Goal: Task Accomplishment & Management: Use online tool/utility

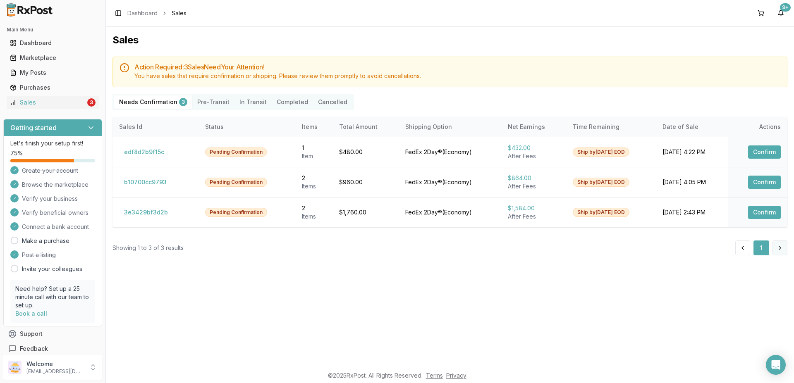
click at [777, 250] on button at bounding box center [779, 248] width 15 height 15
click at [778, 249] on button at bounding box center [779, 248] width 15 height 15
click at [760, 211] on button "Confirm" at bounding box center [764, 212] width 33 height 13
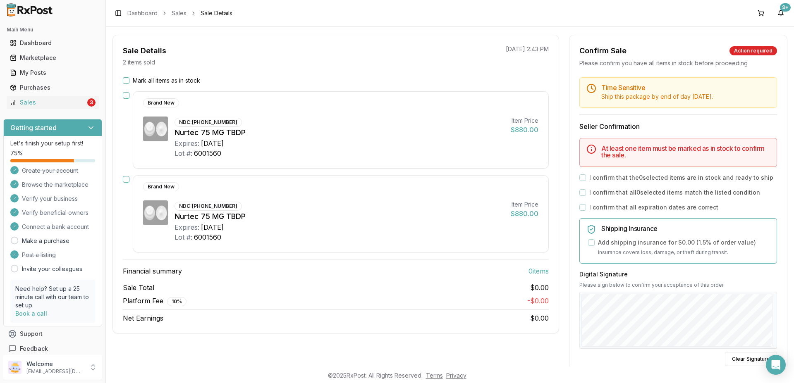
scroll to position [50, 0]
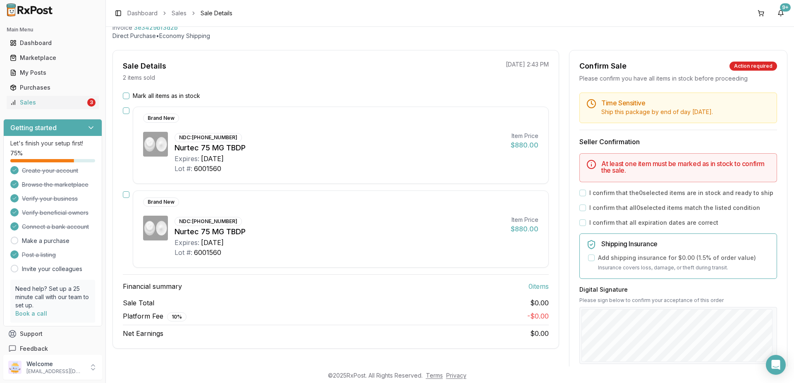
click at [126, 98] on button "Mark all items as in stock" at bounding box center [126, 96] width 7 height 7
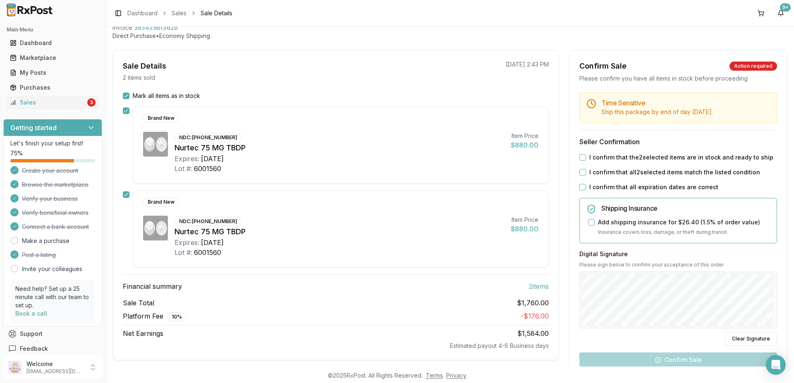
click at [579, 157] on button "I confirm that the 2 selected items are in stock and ready to ship" at bounding box center [582, 157] width 7 height 7
click at [579, 174] on button "I confirm that all 2 selected items match the listed condition" at bounding box center [582, 172] width 7 height 7
click at [579, 189] on button "I confirm that all expiration dates are correct" at bounding box center [582, 187] width 7 height 7
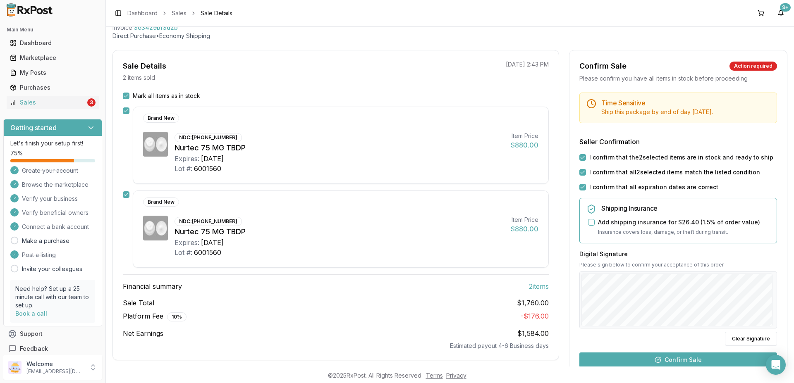
click at [678, 360] on button "Confirm Sale" at bounding box center [678, 360] width 198 height 15
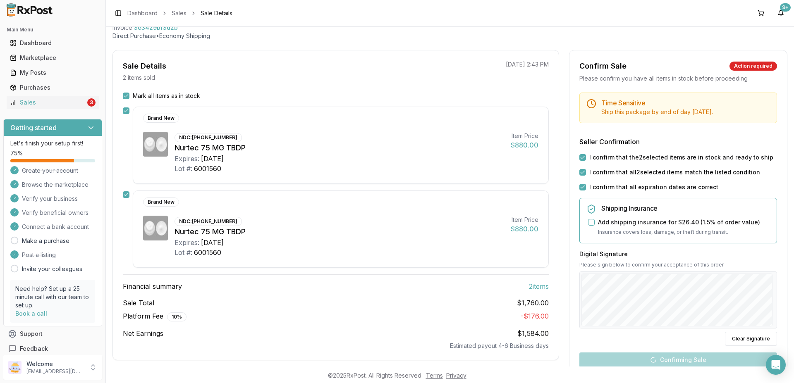
scroll to position [41, 0]
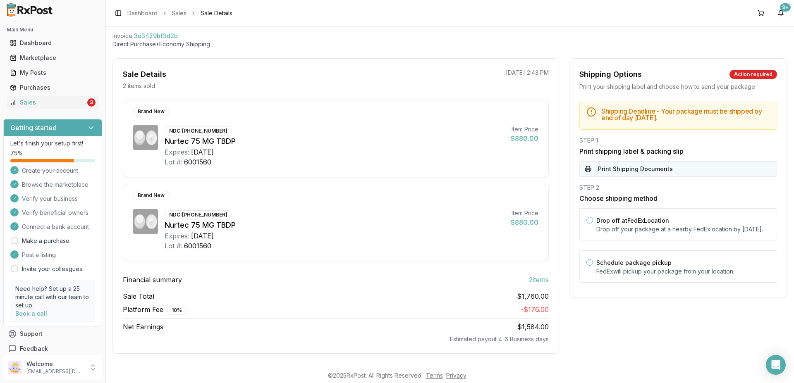
click at [618, 168] on button "Print Shipping Documents" at bounding box center [678, 169] width 198 height 16
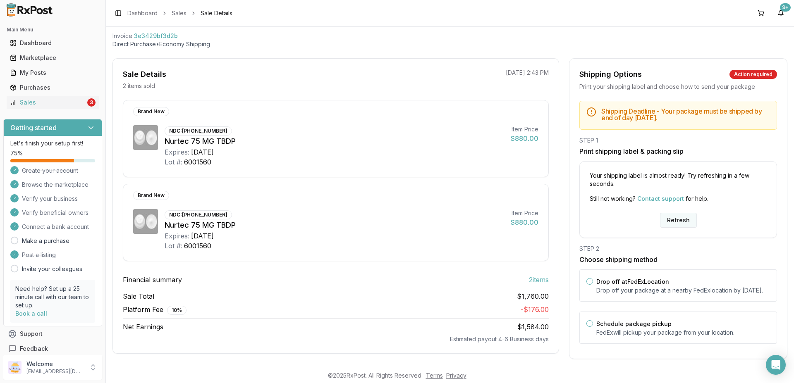
click at [679, 219] on button "Refresh" at bounding box center [678, 220] width 37 height 15
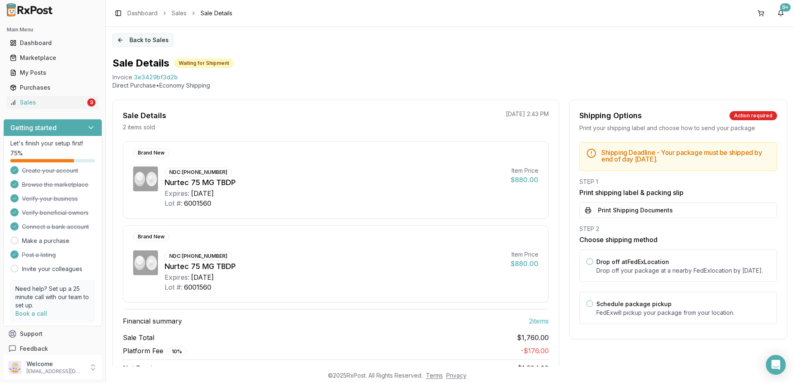
click at [142, 43] on button "Back to Sales" at bounding box center [142, 39] width 61 height 13
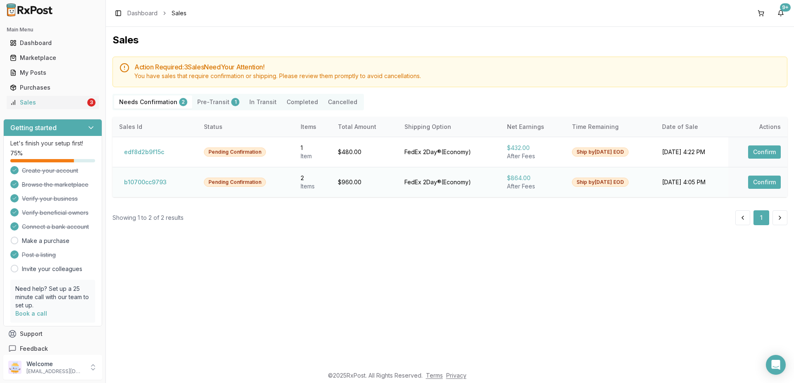
click at [767, 181] on button "Confirm" at bounding box center [764, 182] width 33 height 13
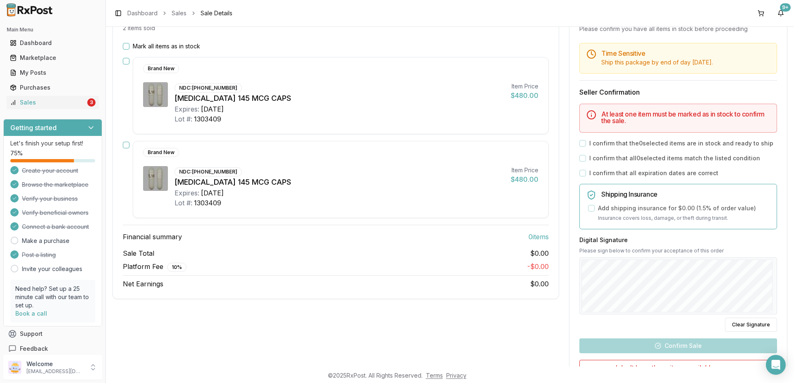
scroll to position [50, 0]
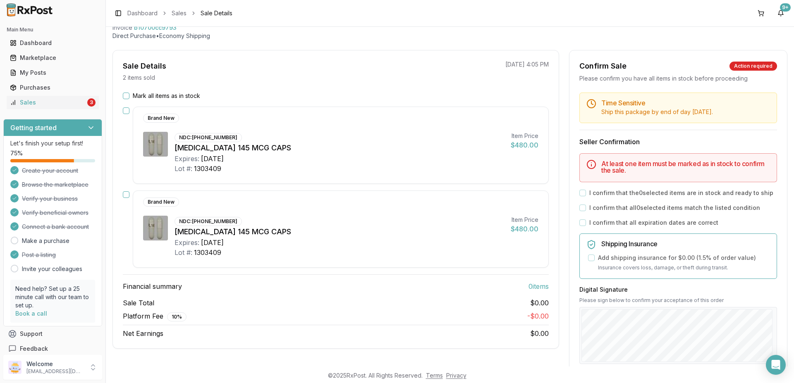
click at [126, 114] on div "Brand New NDC: 00456-1201-30 Linzess 145 MCG CAPS Expires: 2026-12-31 Lot #: 13…" at bounding box center [336, 145] width 426 height 77
click at [125, 98] on button "Mark all items as in stock" at bounding box center [126, 96] width 7 height 7
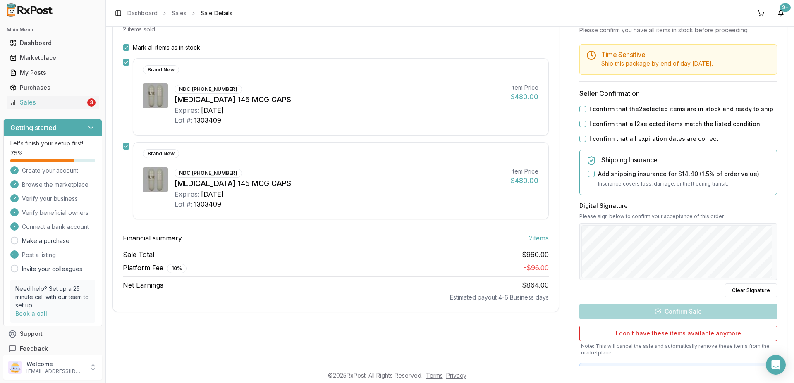
scroll to position [99, 0]
drag, startPoint x: 577, startPoint y: 106, endPoint x: 578, endPoint y: 111, distance: 4.6
click at [579, 106] on button "I confirm that the 2 selected items are in stock and ready to ship" at bounding box center [582, 108] width 7 height 7
click at [579, 124] on button "I confirm that all 2 selected items match the listed condition" at bounding box center [582, 122] width 7 height 7
click at [579, 138] on button "I confirm that all expiration dates are correct" at bounding box center [582, 137] width 7 height 7
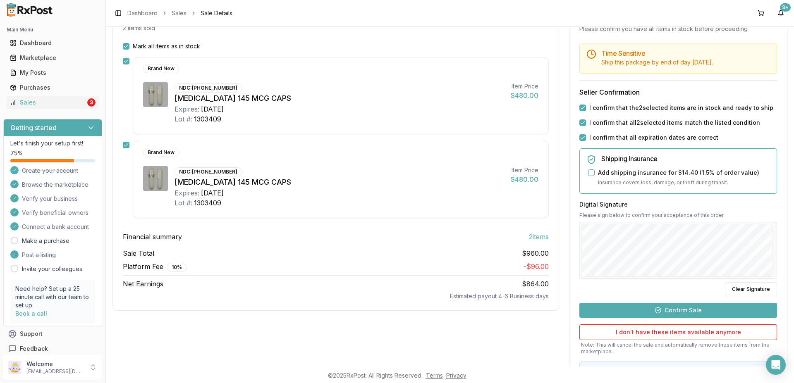
scroll to position [148, 0]
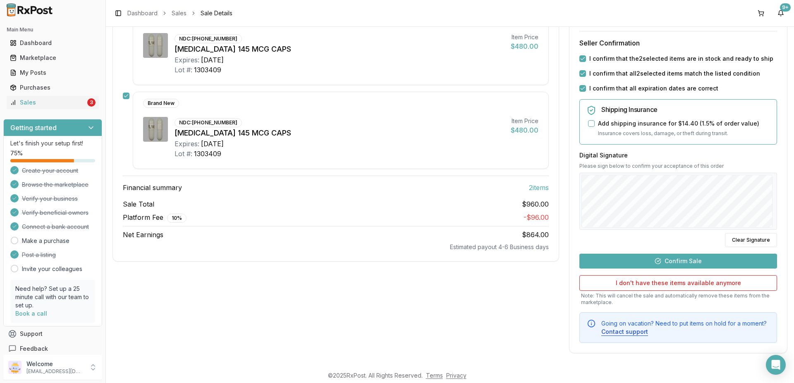
click at [678, 260] on button "Confirm Sale" at bounding box center [678, 261] width 198 height 15
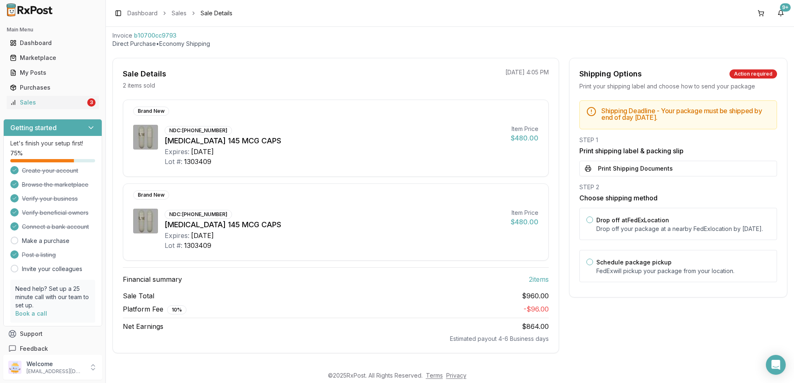
scroll to position [41, 0]
click at [627, 170] on button "Print Shipping Documents" at bounding box center [678, 169] width 198 height 16
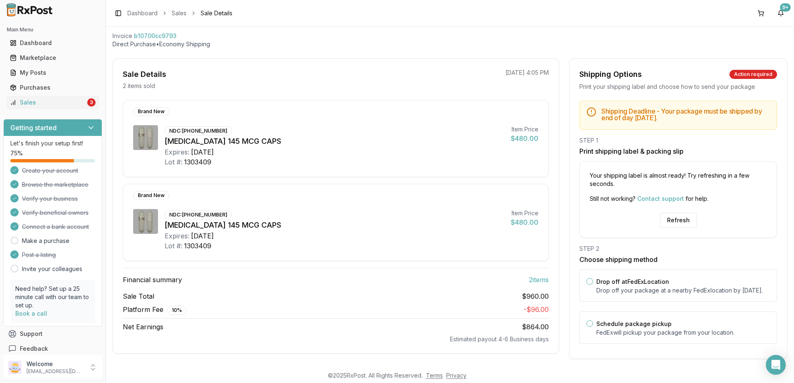
click at [670, 222] on button "Refresh" at bounding box center [678, 220] width 37 height 15
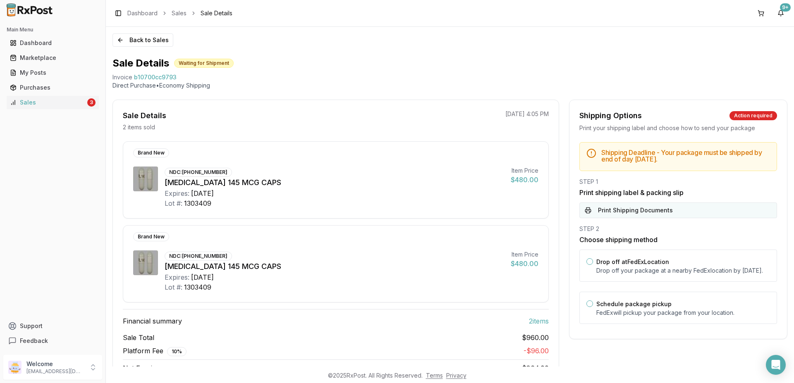
click at [625, 210] on button "Print Shipping Documents" at bounding box center [678, 211] width 198 height 16
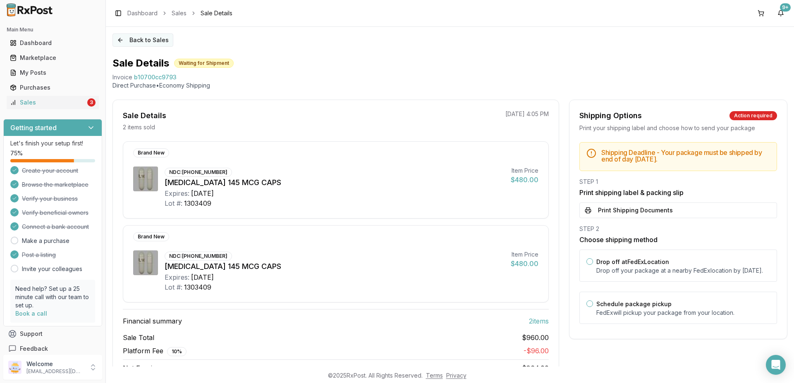
click at [154, 42] on button "Back to Sales" at bounding box center [142, 39] width 61 height 13
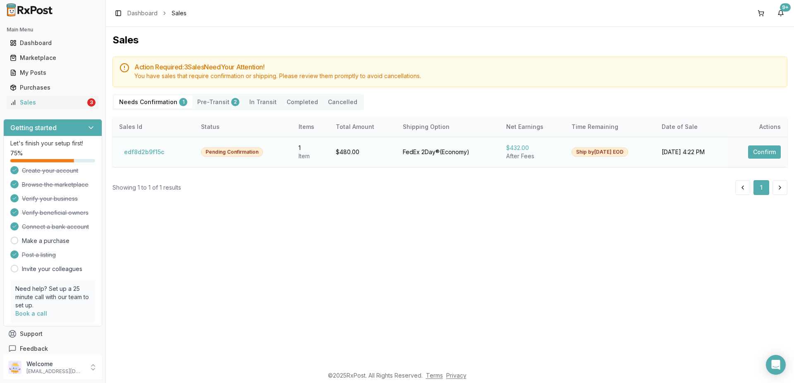
click at [761, 152] on button "Confirm" at bounding box center [764, 152] width 33 height 13
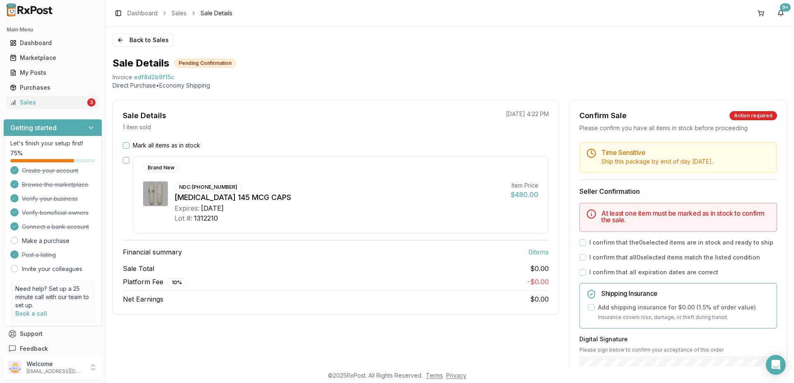
click at [125, 160] on button "button" at bounding box center [126, 160] width 7 height 7
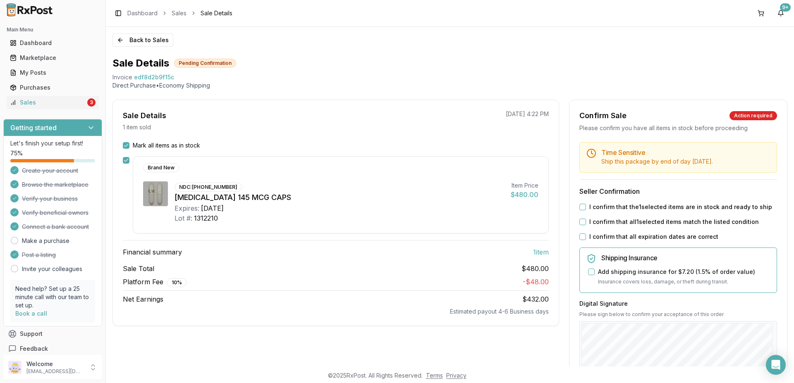
scroll to position [50, 0]
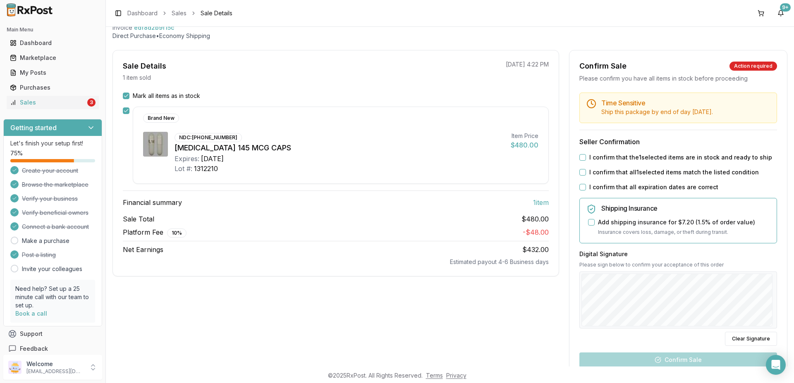
click at [579, 158] on button "I confirm that the 1 selected items are in stock and ready to ship" at bounding box center [582, 157] width 7 height 7
click at [579, 173] on button "I confirm that all 1 selected items match the listed condition" at bounding box center [582, 172] width 7 height 7
click at [580, 187] on button "I confirm that all expiration dates are correct" at bounding box center [582, 187] width 7 height 7
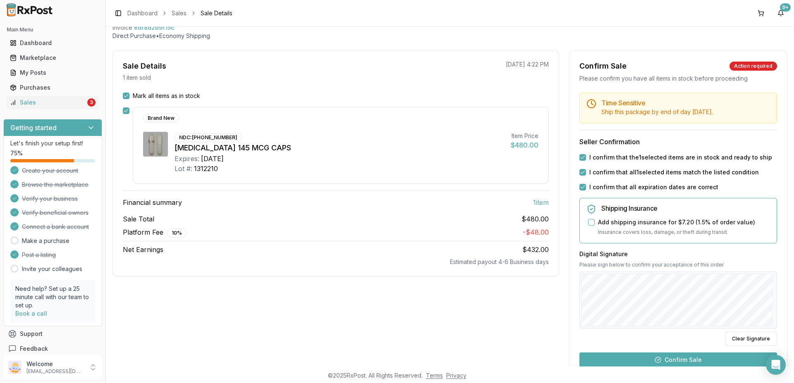
click at [675, 361] on button "Confirm Sale" at bounding box center [678, 360] width 198 height 15
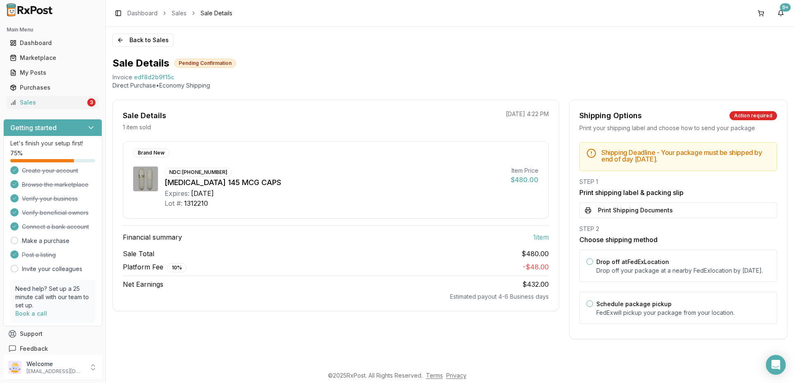
scroll to position [0, 0]
click at [625, 211] on button "Print Shipping Documents" at bounding box center [678, 211] width 198 height 16
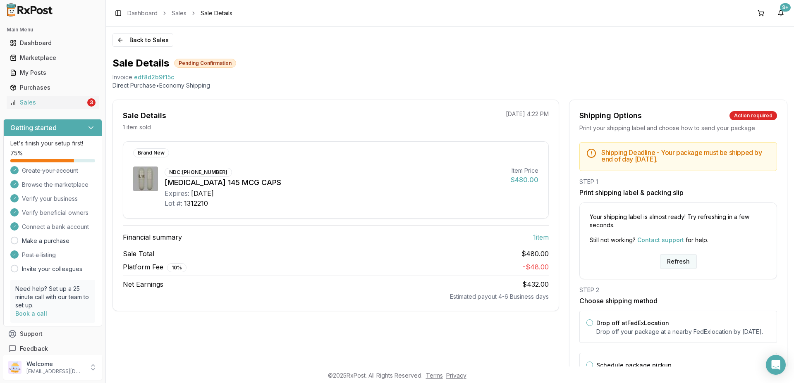
click at [671, 260] on button "Refresh" at bounding box center [678, 261] width 37 height 15
